Goal: Task Accomplishment & Management: Use online tool/utility

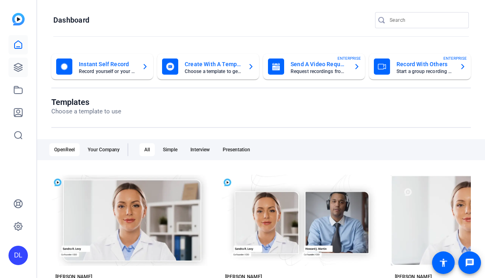
click at [18, 65] on icon at bounding box center [18, 68] width 10 height 10
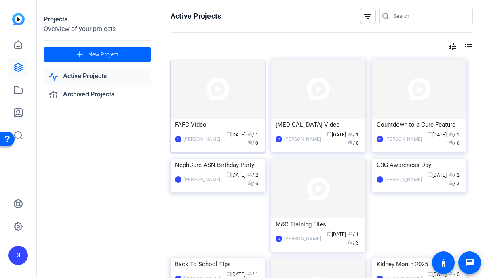
click at [199, 126] on div "FAFC Video" at bounding box center [217, 125] width 85 height 12
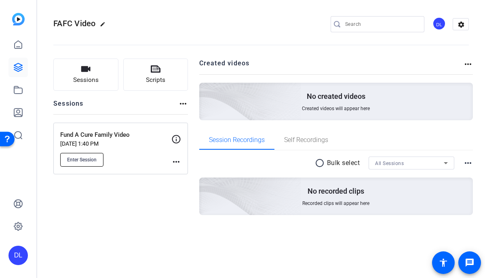
click at [92, 160] on span "Enter Session" at bounding box center [81, 160] width 29 height 6
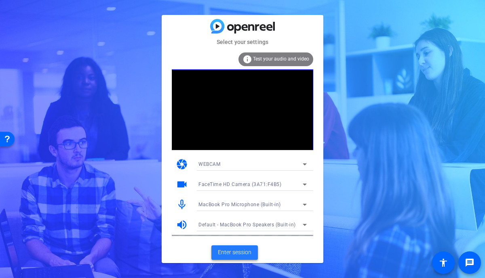
click at [228, 256] on span "Enter session" at bounding box center [235, 252] width 34 height 8
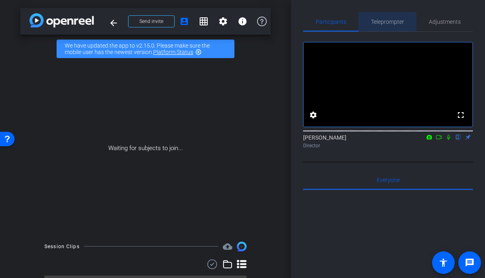
click at [390, 23] on span "Teleprompter" at bounding box center [387, 22] width 33 height 6
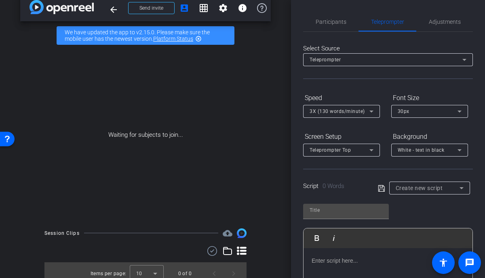
scroll to position [20, 0]
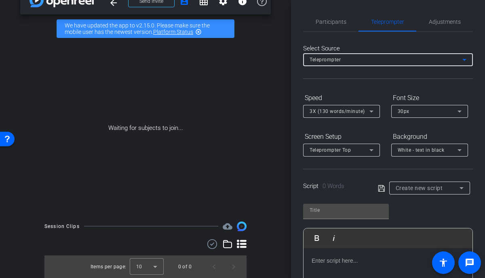
click at [381, 57] on div "Teleprompter" at bounding box center [385, 60] width 153 height 10
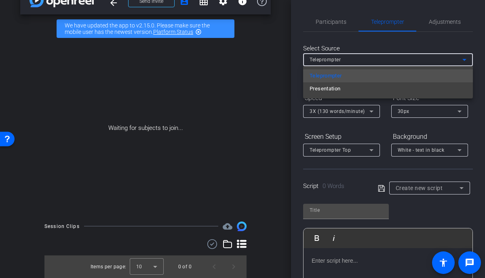
click at [381, 59] on div at bounding box center [242, 139] width 485 height 278
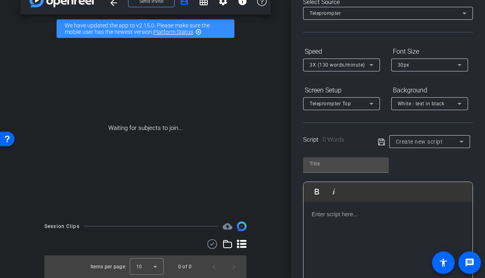
scroll to position [49, 0]
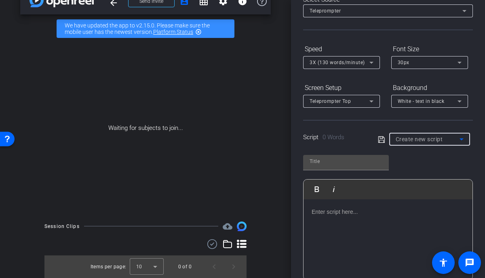
click at [434, 135] on div "Create new script" at bounding box center [427, 139] width 64 height 10
click at [425, 157] on span "Create new script" at bounding box center [416, 156] width 42 height 10
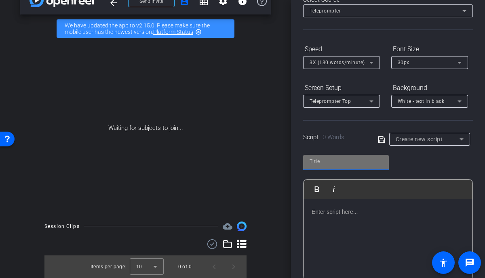
click at [339, 163] on input "text" at bounding box center [345, 162] width 73 height 10
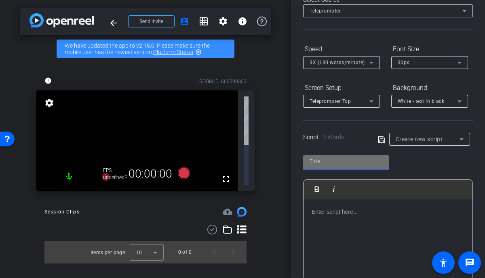
scroll to position [0, 0]
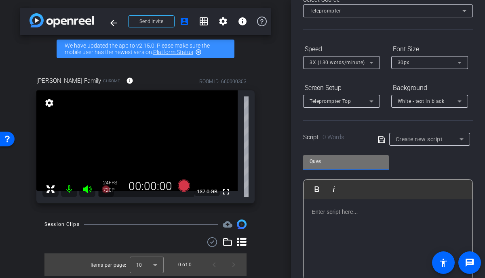
click at [338, 164] on input "Ques" at bounding box center [345, 162] width 73 height 10
type input "Questions"
click at [336, 210] on p at bounding box center [387, 212] width 153 height 9
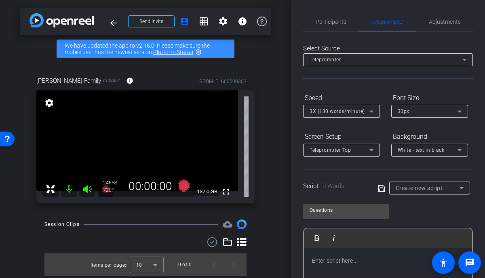
click at [338, 262] on p at bounding box center [387, 260] width 153 height 9
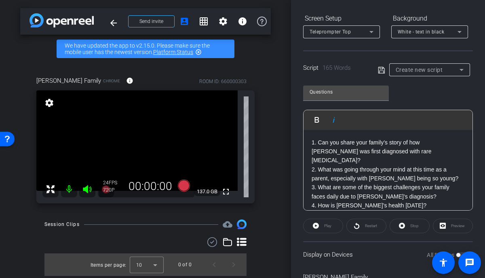
click at [414, 151] on p "1. Can you share your family’s story of how Abby was first diagnosed with rare …" at bounding box center [387, 151] width 153 height 27
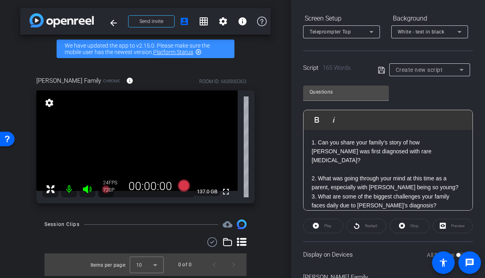
scroll to position [127, 0]
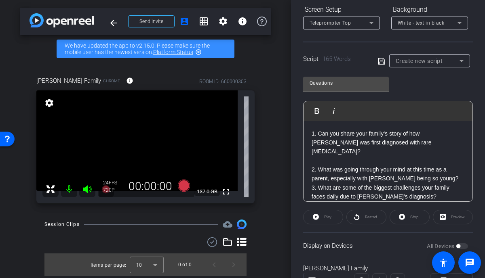
click at [437, 172] on p "2. What was going through your mind at this time as a parent, especially with A…" at bounding box center [387, 174] width 153 height 18
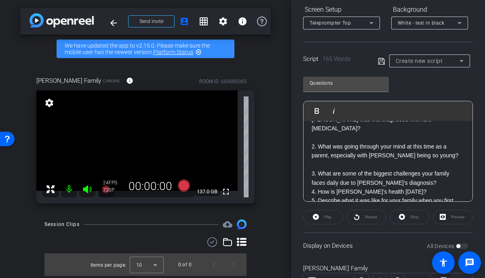
scroll to position [23, 0]
click at [414, 176] on p "3. What are some of the biggest challenges your family faces daily due to Abby’…" at bounding box center [387, 178] width 153 height 18
click at [396, 196] on p "4. How is Abby’s health today?" at bounding box center [387, 200] width 153 height 9
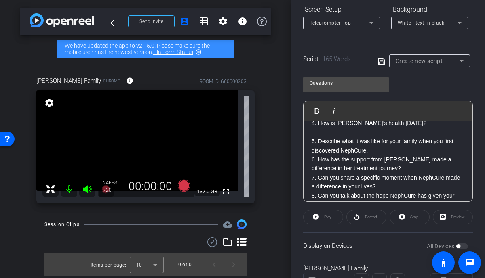
scroll to position [101, 0]
click at [389, 140] on p "5. Describe what it was like for your family when you first discovered NephCure." at bounding box center [387, 145] width 153 height 18
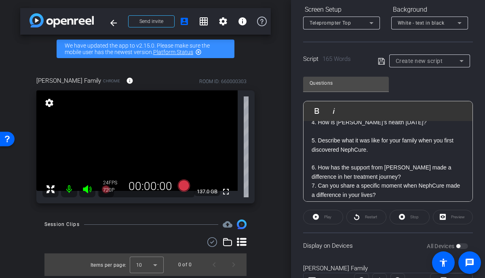
click at [379, 167] on p "6. How has the support from NephCure made a difference in her treatment journey?" at bounding box center [387, 172] width 153 height 18
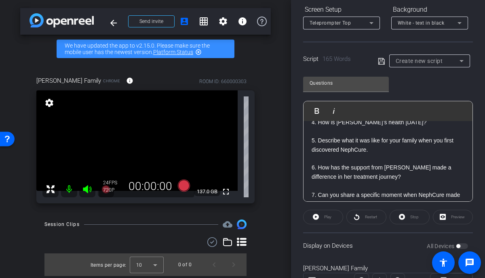
click at [382, 197] on p "7. Can you share a specific moment when NephCure made a difference in your live…" at bounding box center [387, 200] width 153 height 18
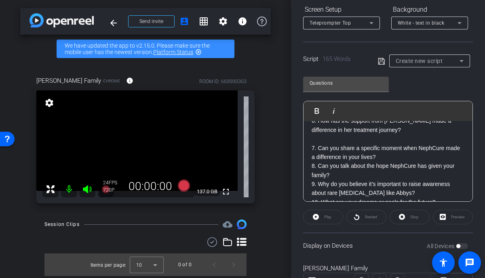
scroll to position [146, 0]
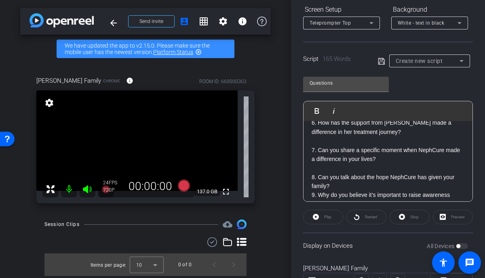
click at [341, 177] on p "8. Can you talk about the hope NephCure has given your family?" at bounding box center [387, 182] width 153 height 18
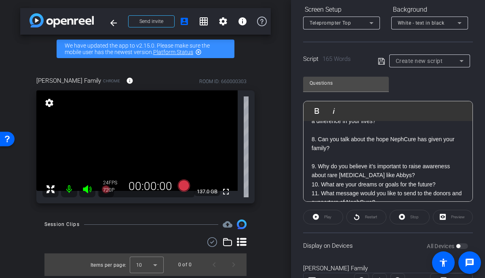
scroll to position [185, 0]
click at [424, 164] on p "9. Why do you believe it’s important to raise awareness about rare kidney disea…" at bounding box center [387, 171] width 153 height 18
click at [441, 189] on p "10. What are your dreams or goals for the future?" at bounding box center [387, 193] width 153 height 9
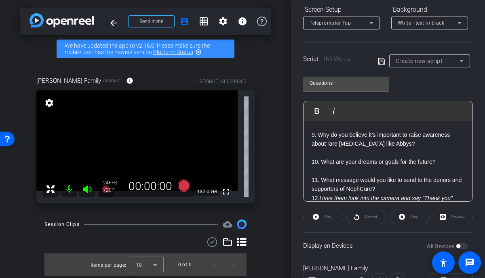
click at [404, 181] on p "11. What message would you like to send to the donors and supporters of NephCur…" at bounding box center [387, 185] width 153 height 18
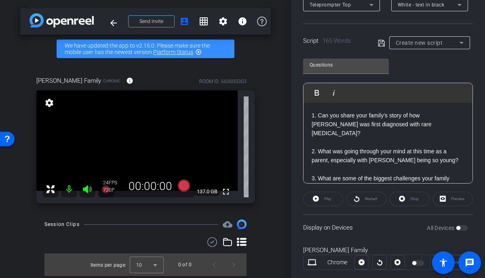
scroll to position [107, 0]
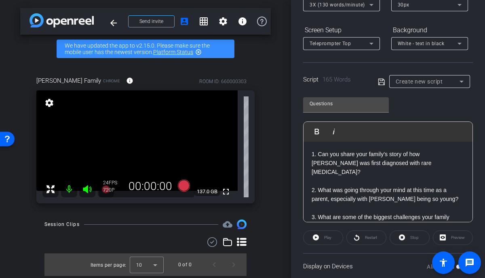
click at [380, 78] on icon at bounding box center [381, 82] width 7 height 10
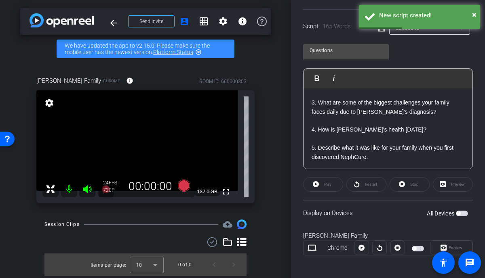
scroll to position [0, 0]
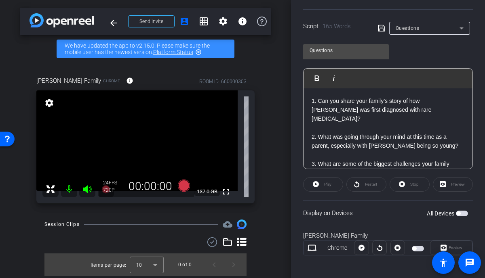
click at [460, 215] on span "button" at bounding box center [462, 214] width 12 height 6
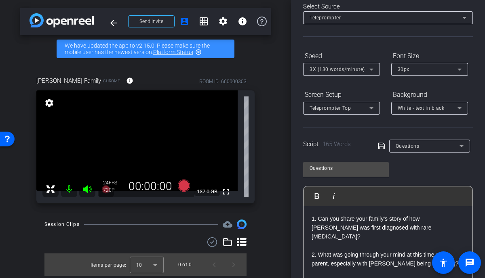
scroll to position [42, 0]
click at [407, 225] on p "1. Can you share your family’s story of how Abby was first diagnosed with rare …" at bounding box center [387, 232] width 153 height 36
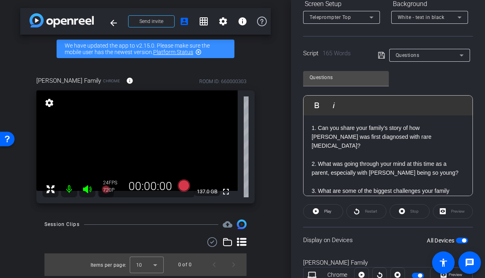
scroll to position [136, 0]
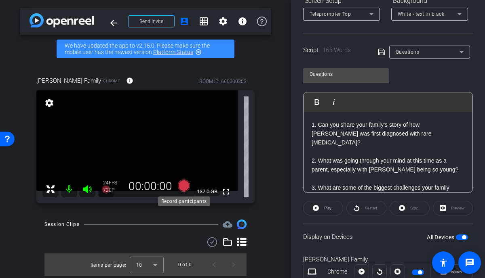
click at [183, 188] on icon at bounding box center [184, 186] width 12 height 12
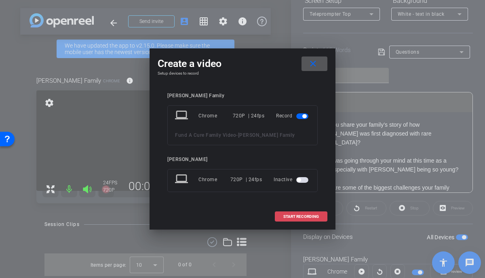
click at [298, 217] on span "START RECORDING" at bounding box center [301, 217] width 36 height 4
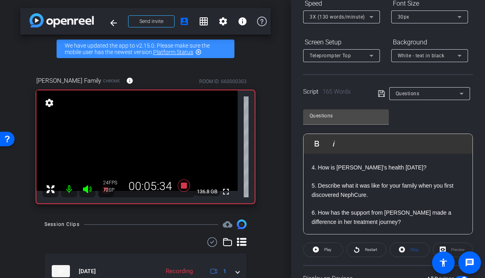
scroll to position [86, 0]
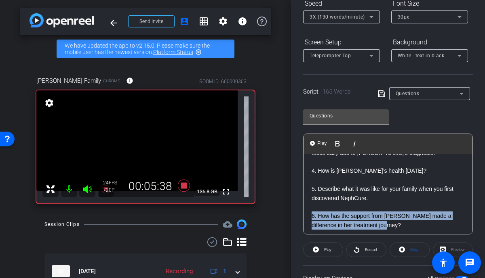
drag, startPoint x: 373, startPoint y: 216, endPoint x: 310, endPoint y: 209, distance: 63.4
click at [310, 209] on div "1. Can you share your family’s story of how Abby was first diagnosed with rare …" at bounding box center [387, 225] width 169 height 315
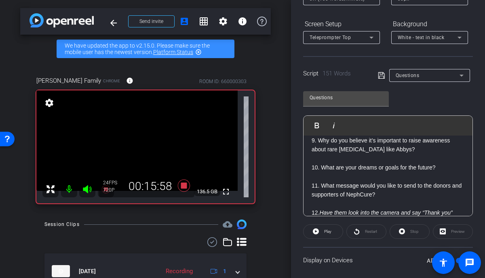
scroll to position [111, 0]
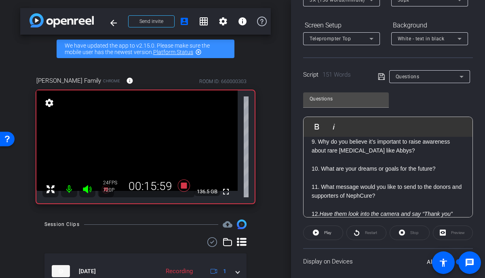
click at [393, 197] on p "11. What message would you like to send to the donors and supporters of NephCur…" at bounding box center [387, 196] width 153 height 27
click at [390, 188] on p "11. What message would you like to send to the donors and supporters of NephCur…" at bounding box center [387, 196] width 153 height 27
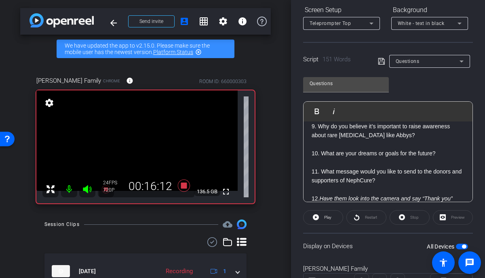
scroll to position [128, 0]
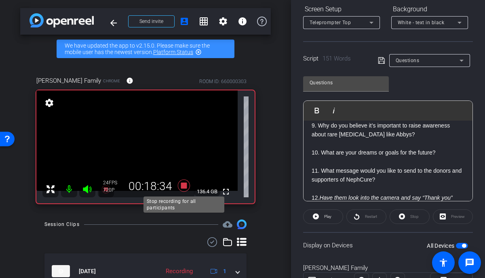
click at [181, 186] on icon at bounding box center [184, 186] width 12 height 12
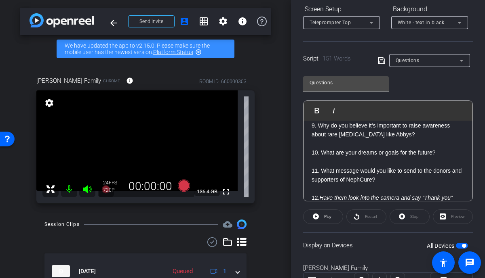
scroll to position [40, 0]
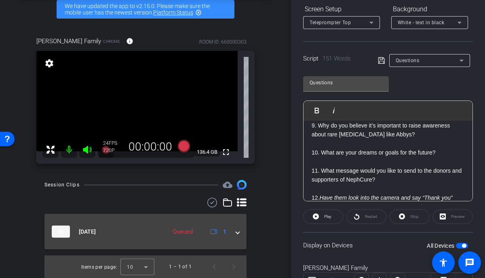
click at [239, 235] on mat-expansion-panel-header "Sep 24, 2025 Queued 1" at bounding box center [145, 232] width 202 height 36
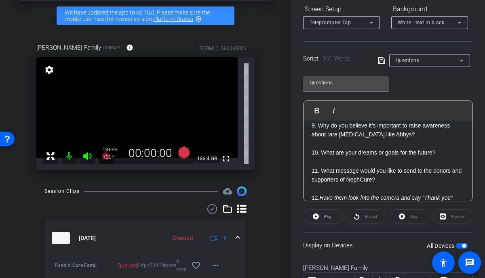
scroll to position [32, 0]
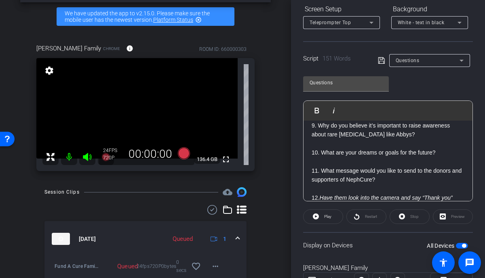
click at [52, 73] on mat-icon "settings" at bounding box center [49, 71] width 11 height 10
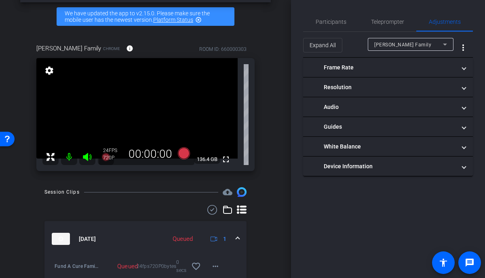
scroll to position [0, 0]
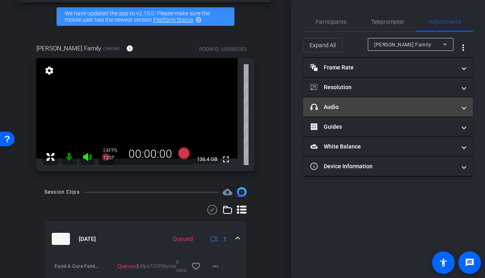
click at [389, 101] on mat-expansion-panel-header "headphone icon Audio" at bounding box center [388, 106] width 170 height 19
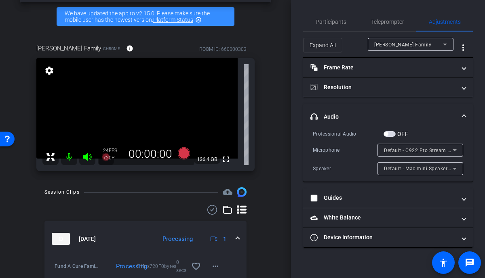
click at [388, 105] on mat-expansion-panel-header "headphone icon Audio" at bounding box center [388, 117] width 170 height 26
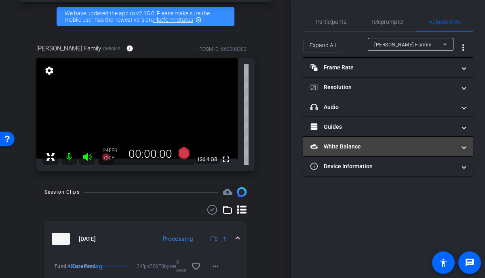
click at [370, 148] on mat-panel-title "White Balance White Balance" at bounding box center [382, 147] width 145 height 8
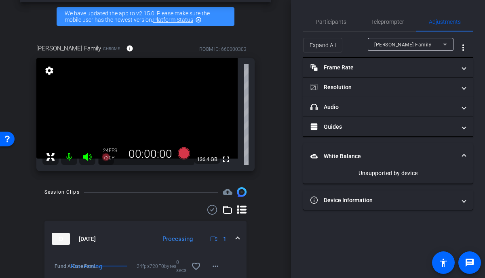
click at [370, 148] on mat-expansion-panel-header "White Balance White Balance" at bounding box center [388, 156] width 170 height 26
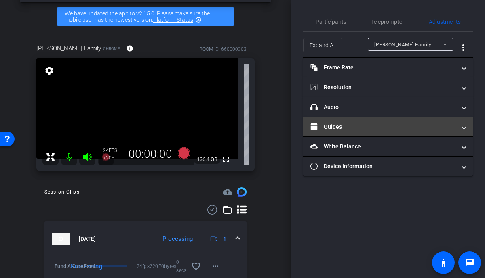
click at [366, 126] on mat-panel-title "Guides" at bounding box center [382, 127] width 145 height 8
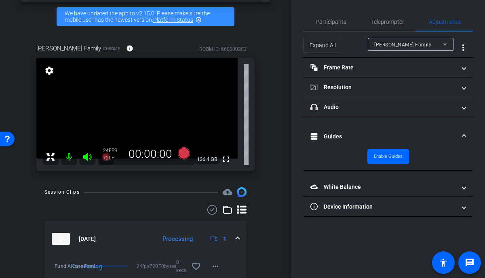
click at [366, 126] on mat-expansion-panel-header "Guides" at bounding box center [388, 137] width 170 height 26
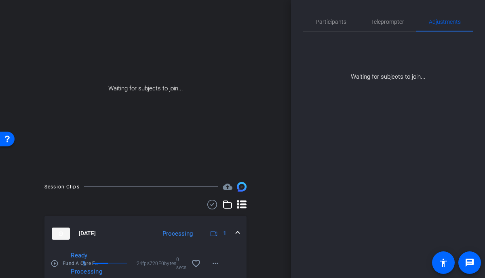
scroll to position [54, 0]
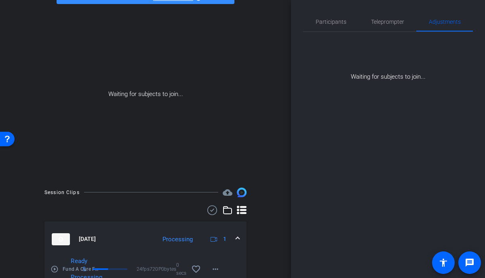
click at [216, 239] on icon at bounding box center [213, 239] width 7 height 5
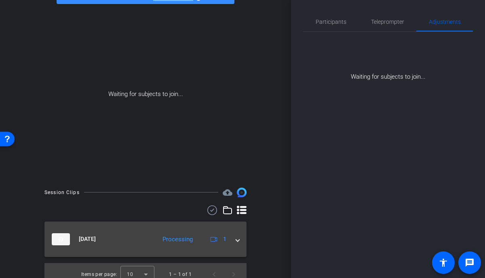
click at [216, 239] on icon at bounding box center [213, 239] width 7 height 5
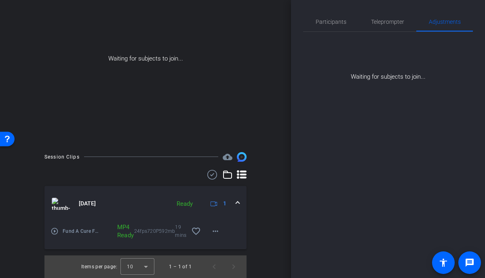
scroll to position [0, 0]
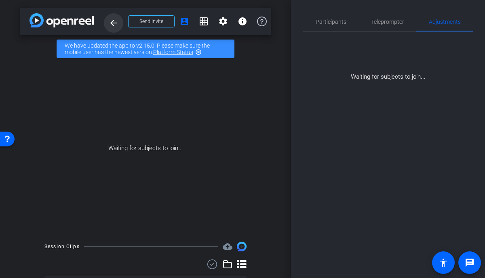
click at [112, 27] on mat-icon "arrow_back" at bounding box center [114, 23] width 10 height 10
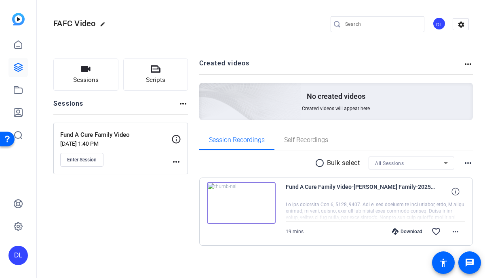
scroll to position [4, 0]
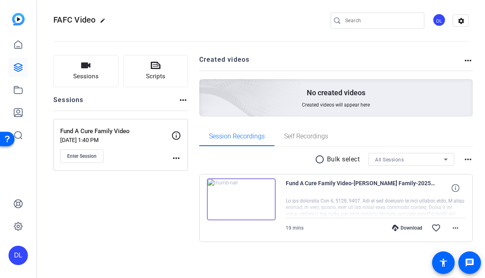
click at [399, 230] on div "Download" at bounding box center [407, 228] width 38 height 6
